Goal: Transaction & Acquisition: Purchase product/service

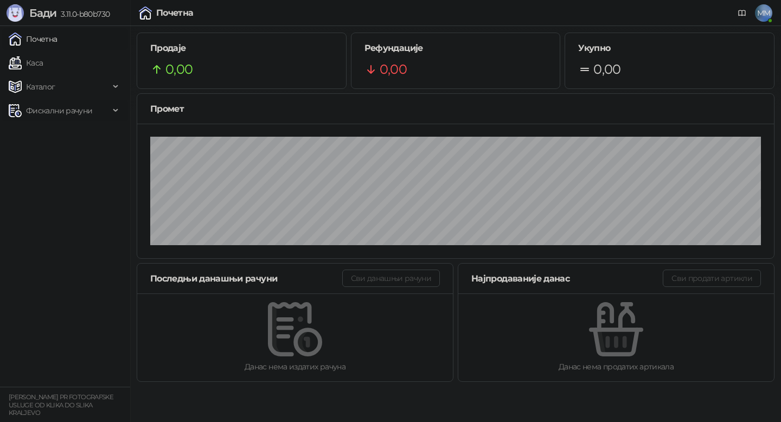
click at [54, 107] on span "Фискални рачуни" at bounding box center [59, 111] width 66 height 22
click at [55, 132] on link "Издати рачуни" at bounding box center [49, 135] width 73 height 22
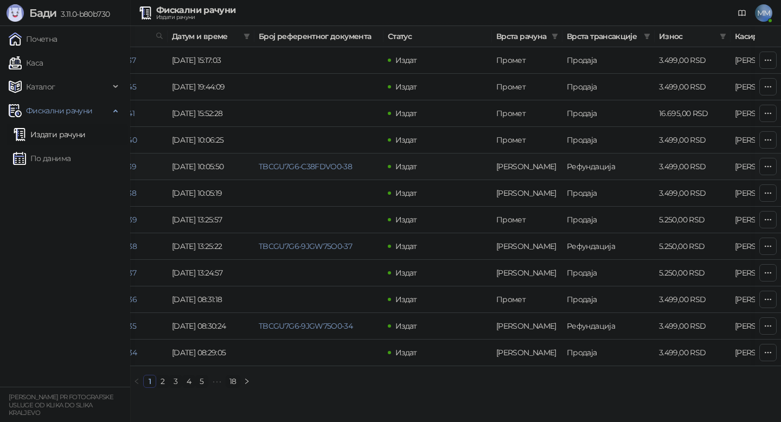
scroll to position [0, 325]
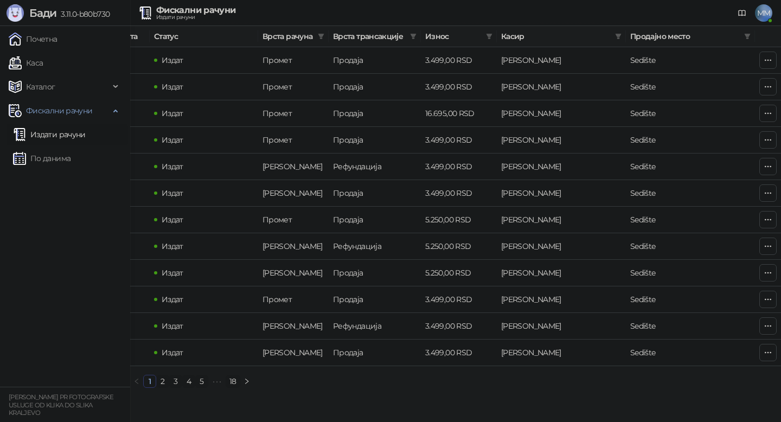
click at [163, 382] on link "2" at bounding box center [163, 381] width 12 height 12
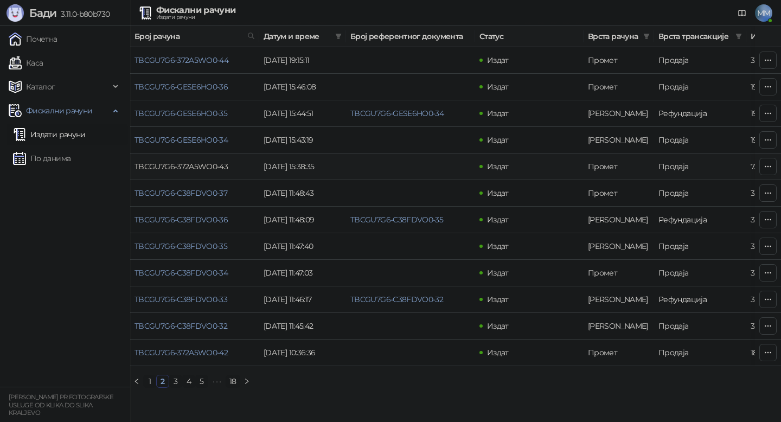
click at [188, 167] on link "TBCGU7G6-372A5WO0-43" at bounding box center [180, 167] width 93 height 10
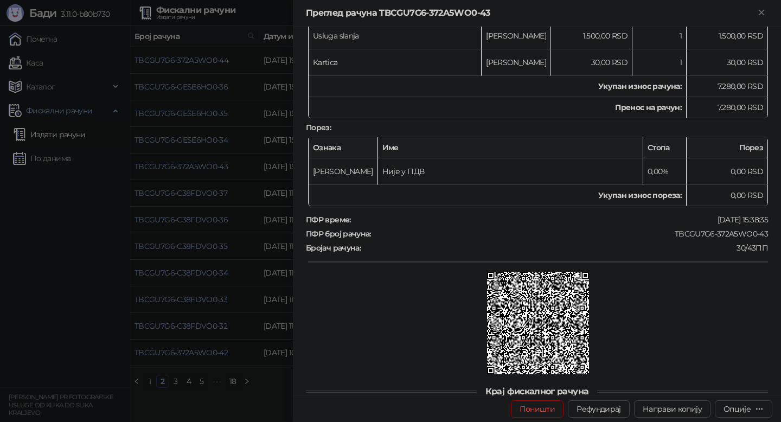
scroll to position [239, 0]
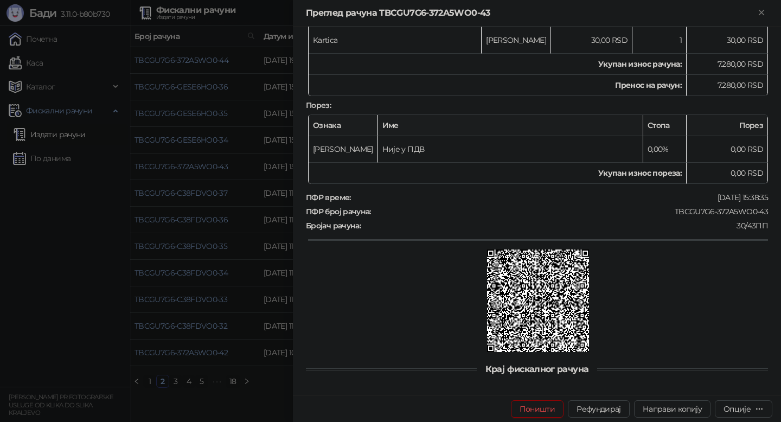
click at [545, 294] on img at bounding box center [538, 300] width 102 height 102
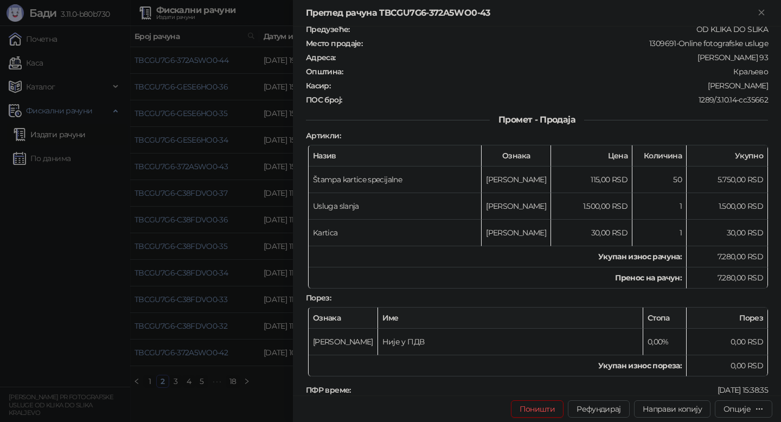
scroll to position [0, 0]
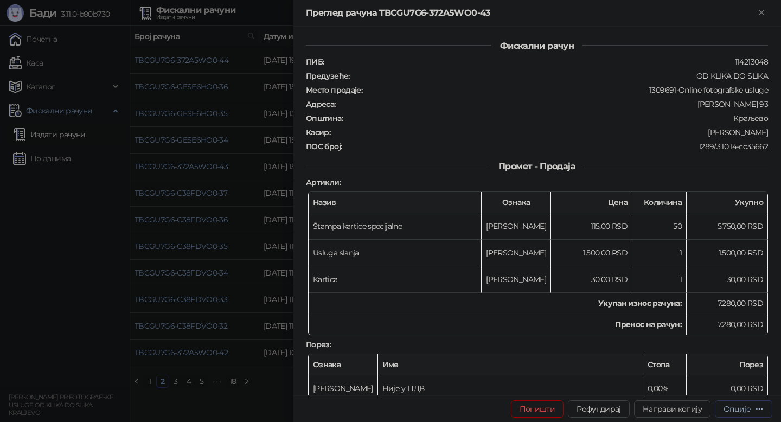
click at [746, 407] on div "Опције" at bounding box center [736, 409] width 27 height 10
click at [681, 352] on span "Штампај на А4 штампачу" at bounding box center [697, 352] width 132 height 12
click at [34, 251] on div at bounding box center [390, 211] width 781 height 422
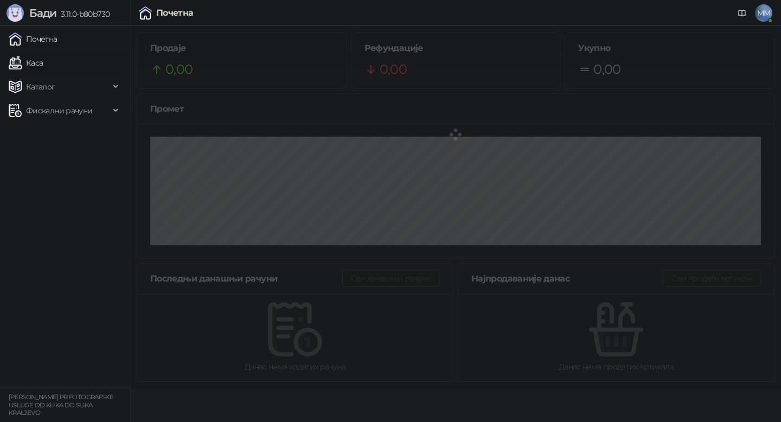
click at [36, 70] on link "Каса" at bounding box center [26, 63] width 34 height 22
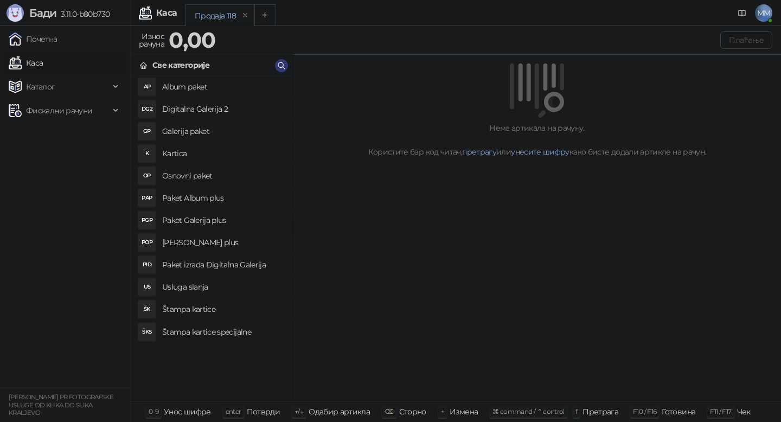
click at [187, 89] on h4 "Album paket" at bounding box center [222, 86] width 121 height 17
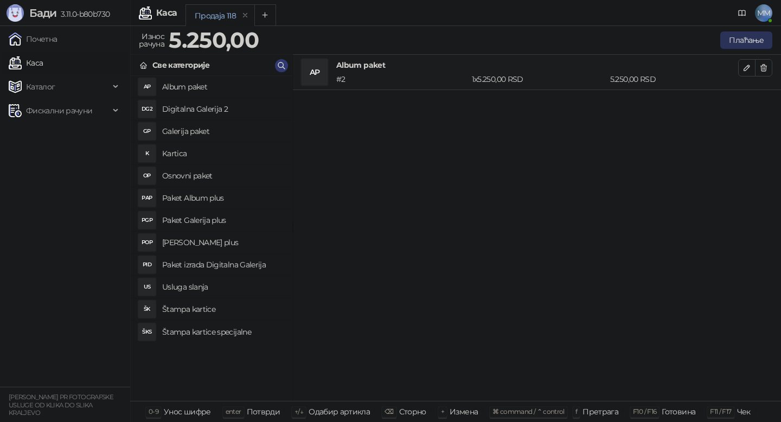
click at [758, 44] on button "Плаћање" at bounding box center [746, 39] width 52 height 17
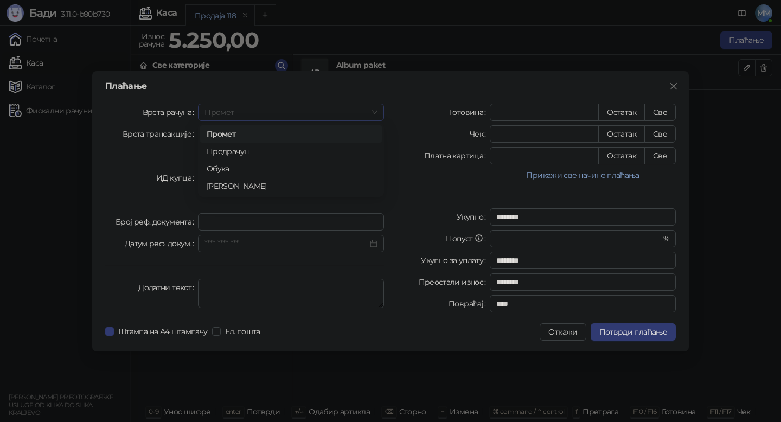
click at [283, 113] on span "Промет" at bounding box center [290, 112] width 173 height 16
click at [245, 186] on div "[PERSON_NAME]" at bounding box center [291, 186] width 169 height 12
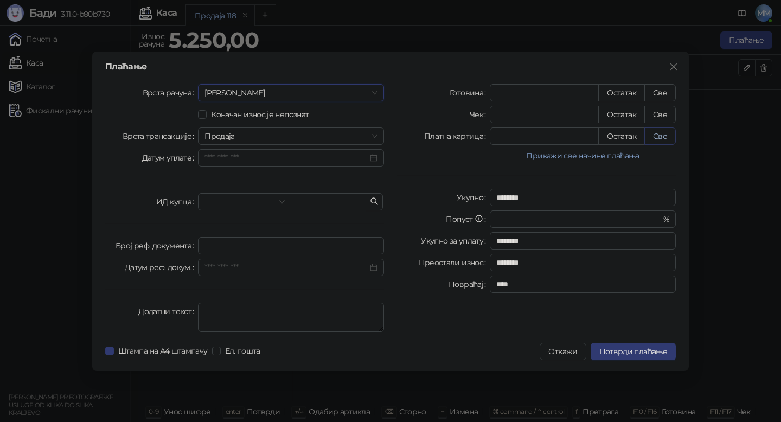
click at [657, 137] on button "Све" at bounding box center [659, 135] width 31 height 17
type input "****"
click at [649, 356] on button "Потврди плаћање" at bounding box center [632, 351] width 85 height 17
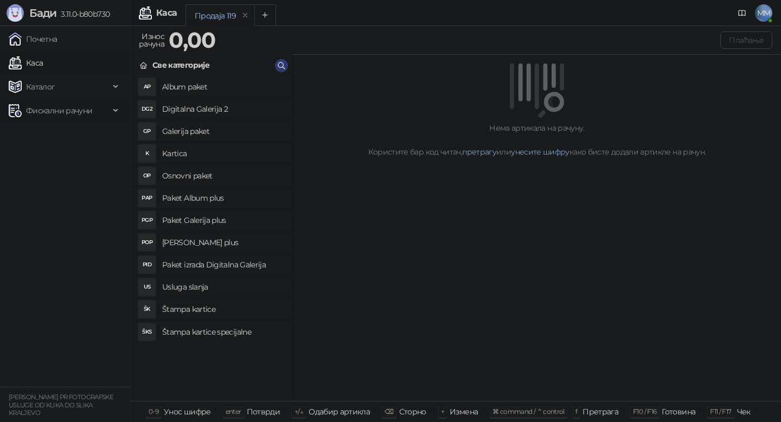
click at [89, 109] on span "Фискални рачуни" at bounding box center [59, 111] width 66 height 22
click at [74, 133] on link "Издати рачуни" at bounding box center [49, 135] width 73 height 22
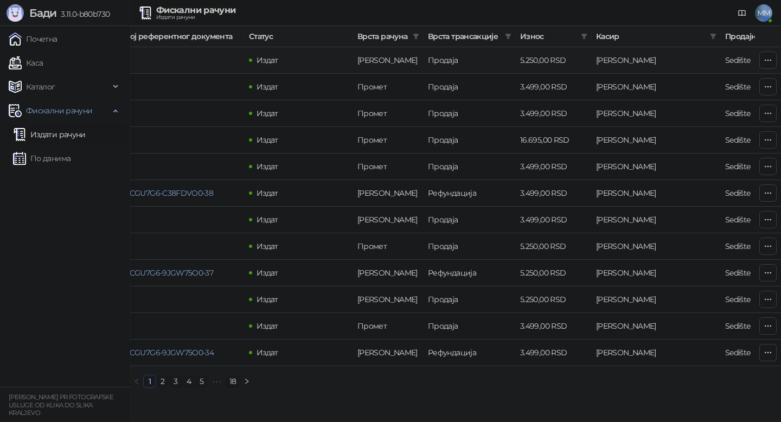
scroll to position [0, 325]
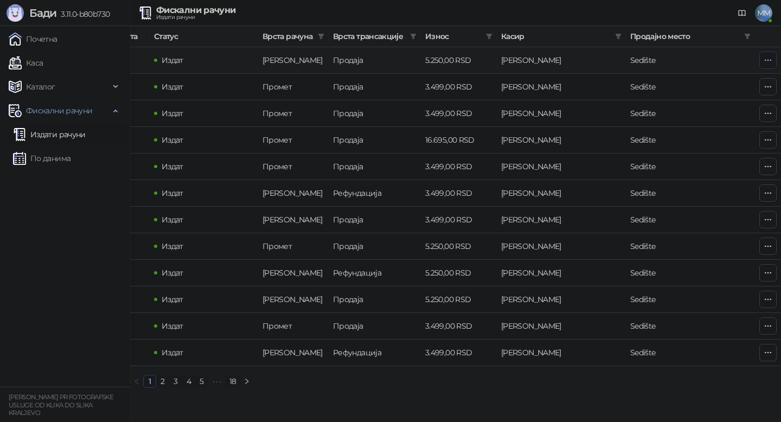
click at [763, 54] on button "button" at bounding box center [767, 59] width 17 height 17
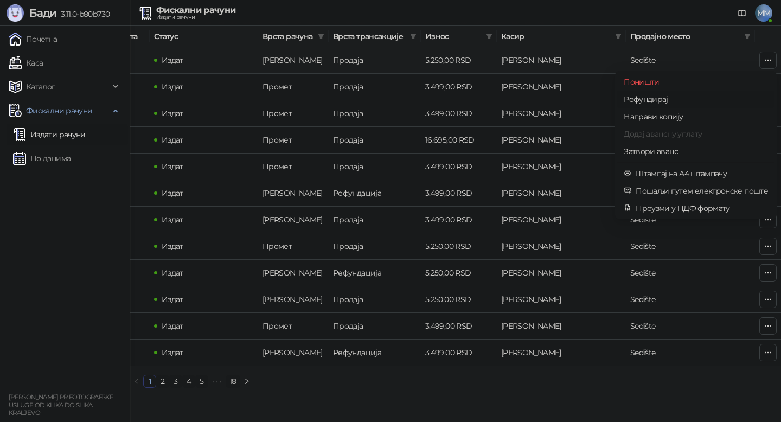
click at [661, 99] on span "Рефундирај" at bounding box center [695, 99] width 144 height 12
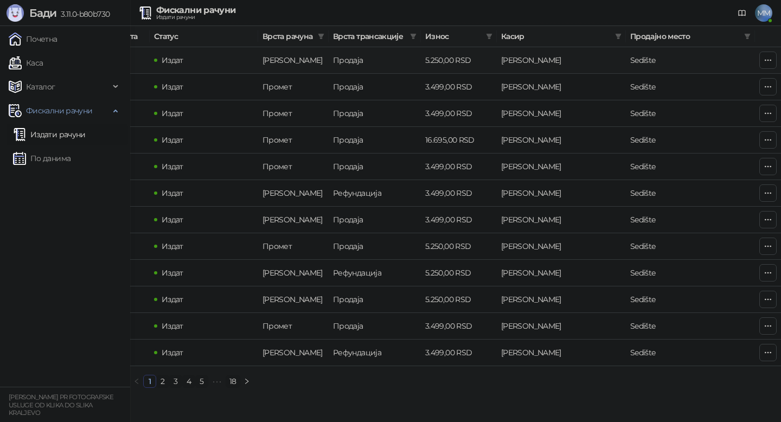
type input "**********"
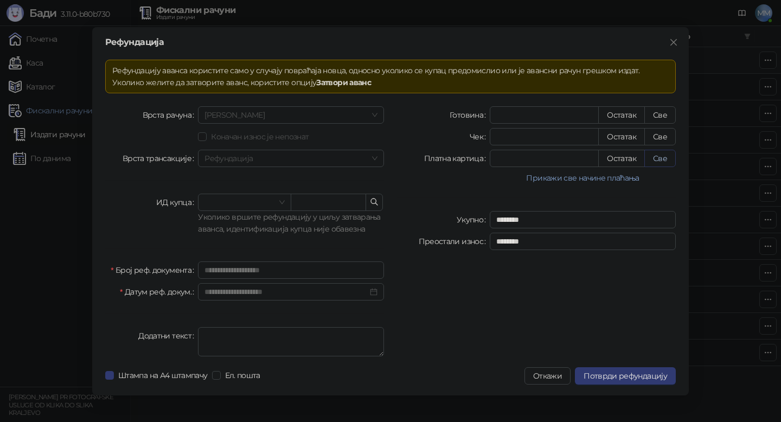
click at [662, 155] on button "Све" at bounding box center [659, 158] width 31 height 17
type input "****"
click at [620, 378] on span "Потврди рефундацију" at bounding box center [624, 376] width 83 height 10
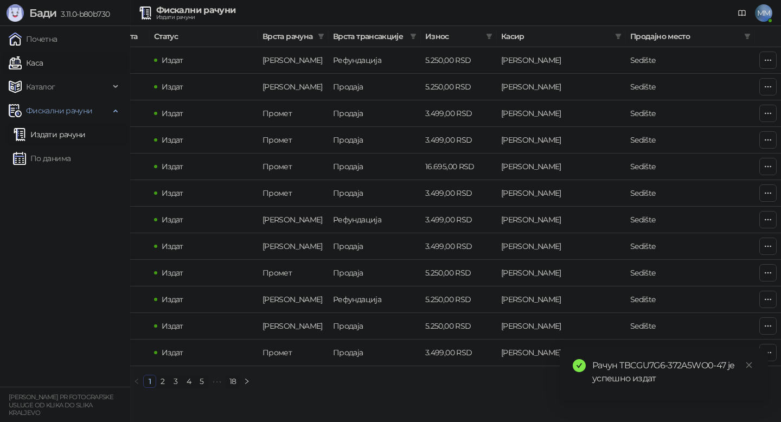
click at [31, 63] on link "Каса" at bounding box center [26, 63] width 34 height 22
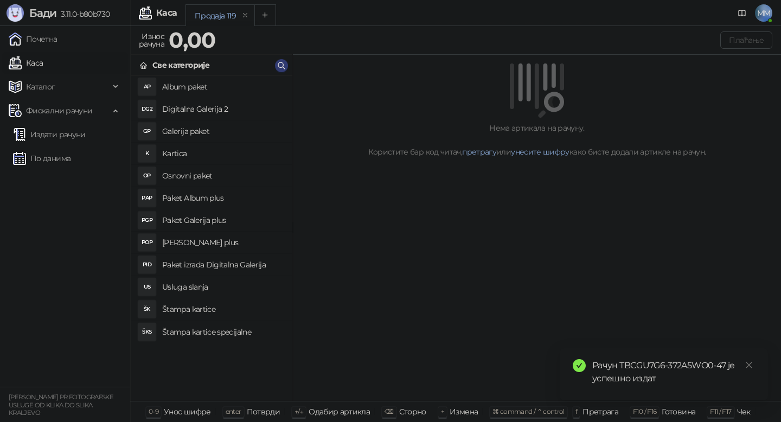
click at [220, 89] on h4 "Album paket" at bounding box center [222, 86] width 121 height 17
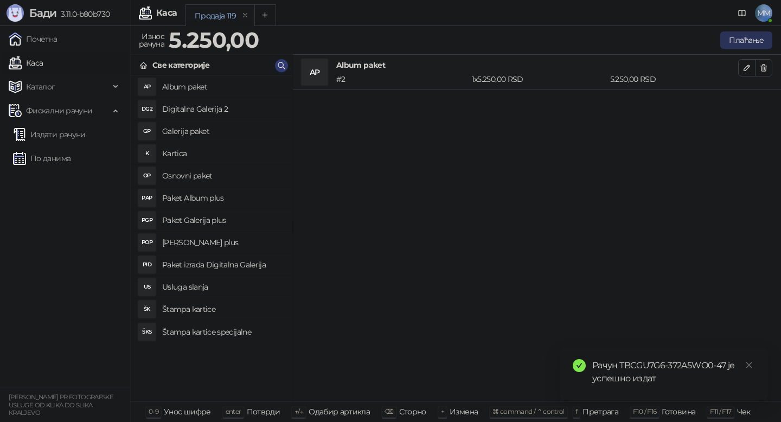
click at [758, 41] on button "Плаћање" at bounding box center [746, 39] width 52 height 17
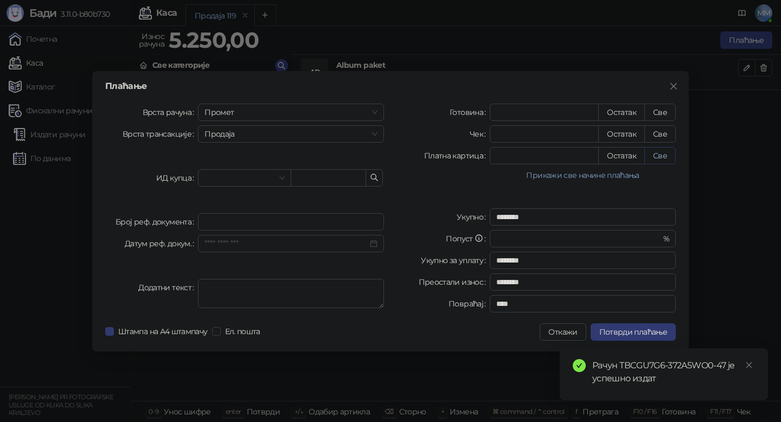
click at [659, 157] on button "Све" at bounding box center [659, 155] width 31 height 17
type input "****"
click at [646, 333] on span "Потврди плаћање" at bounding box center [633, 332] width 68 height 10
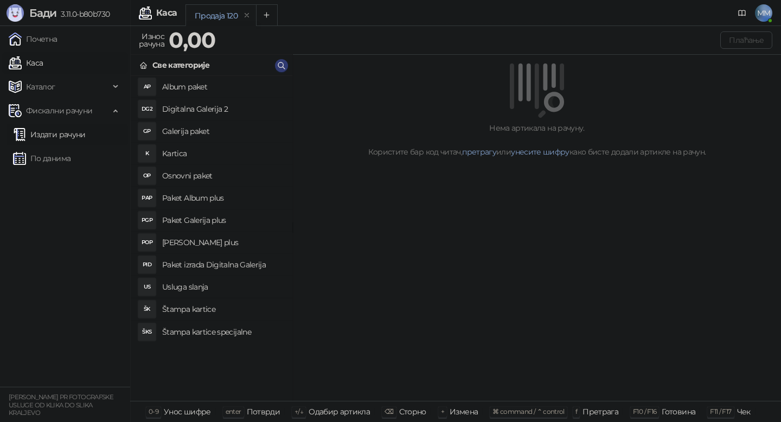
click at [59, 129] on link "Издати рачуни" at bounding box center [49, 135] width 73 height 22
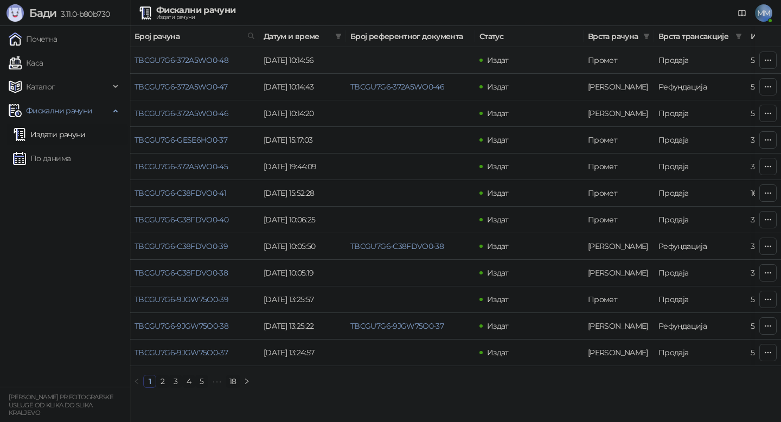
scroll to position [0, 325]
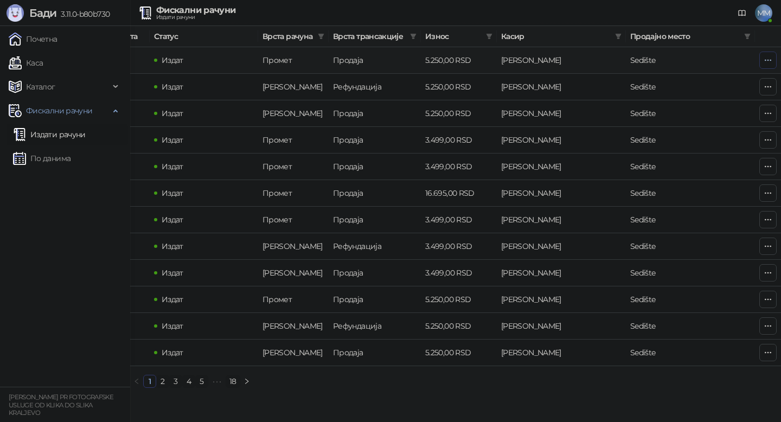
click at [768, 59] on icon "button" at bounding box center [767, 60] width 9 height 9
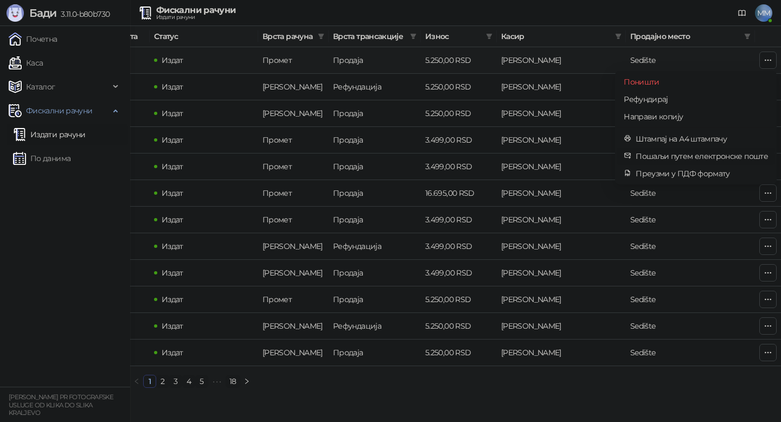
click at [710, 159] on span "Пошаљи путем електронске поште" at bounding box center [701, 156] width 132 height 12
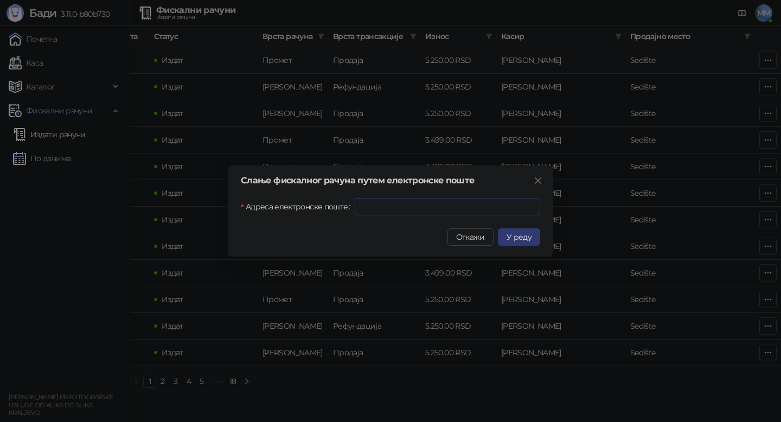
click at [465, 206] on input "Адреса електронске поште" at bounding box center [446, 206] width 185 height 17
paste input "**********"
type input "**********"
click at [519, 236] on span "У реду" at bounding box center [518, 237] width 25 height 10
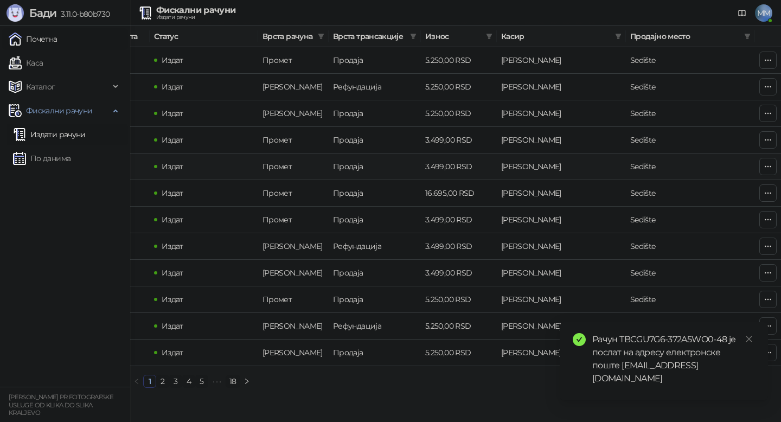
click at [49, 42] on link "Почетна" at bounding box center [33, 39] width 49 height 22
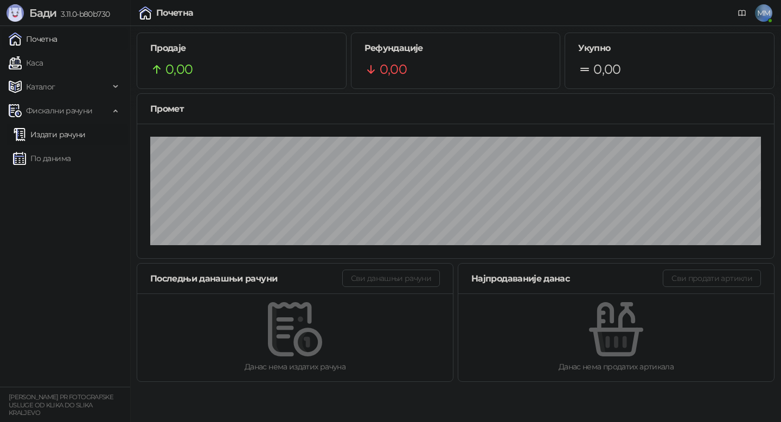
click at [86, 134] on link "Издати рачуни" at bounding box center [49, 135] width 73 height 22
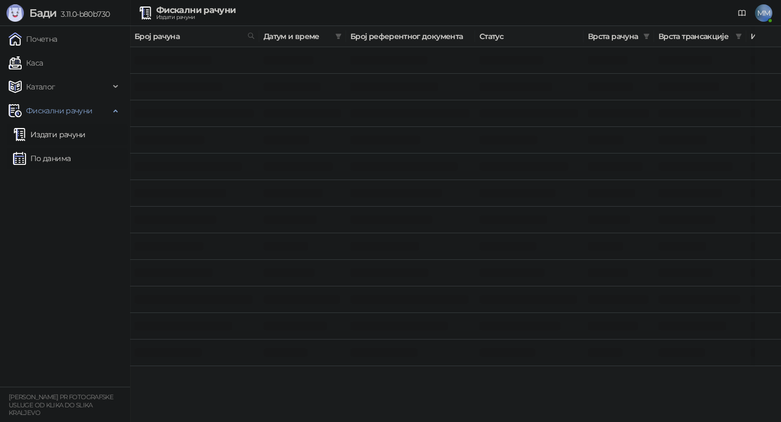
click at [70, 151] on link "По данима" at bounding box center [41, 158] width 57 height 22
